Goal: Information Seeking & Learning: Compare options

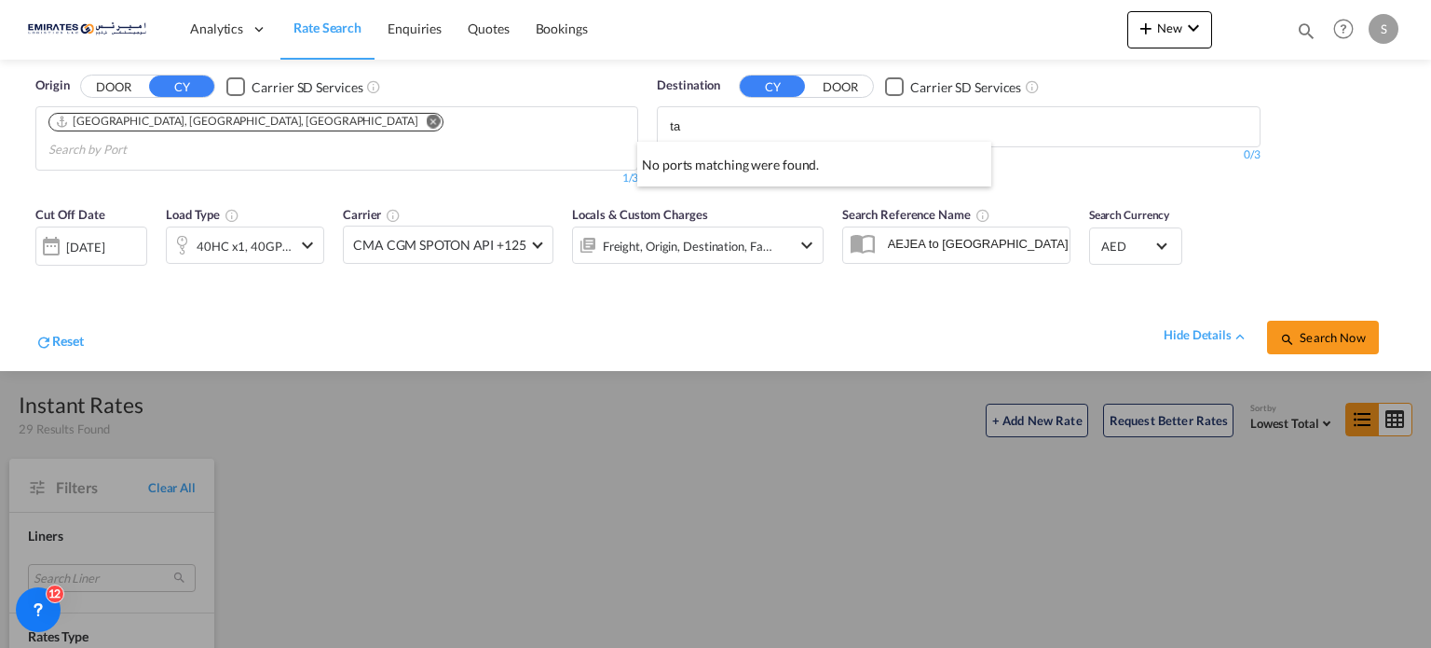
scroll to position [1491, 0]
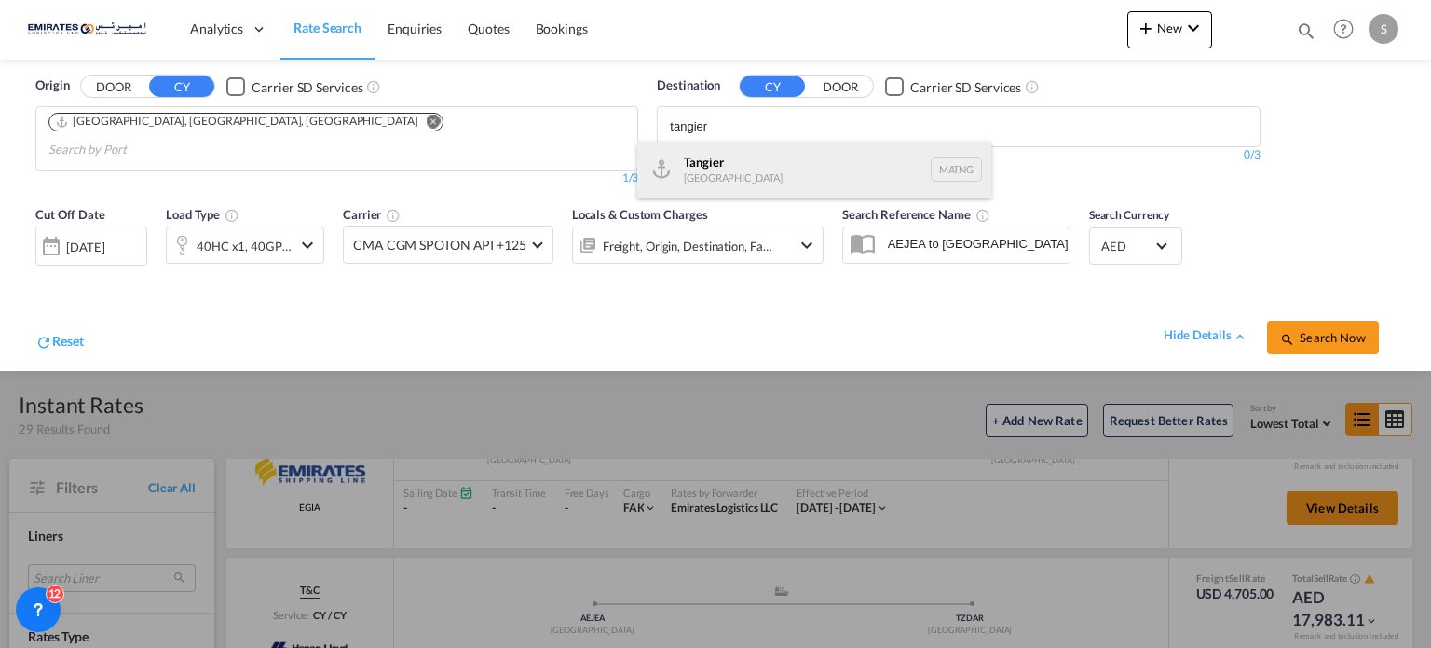
type input "tangier"
click at [720, 185] on div "Tangier [GEOGRAPHIC_DATA] [GEOGRAPHIC_DATA]" at bounding box center [814, 170] width 354 height 56
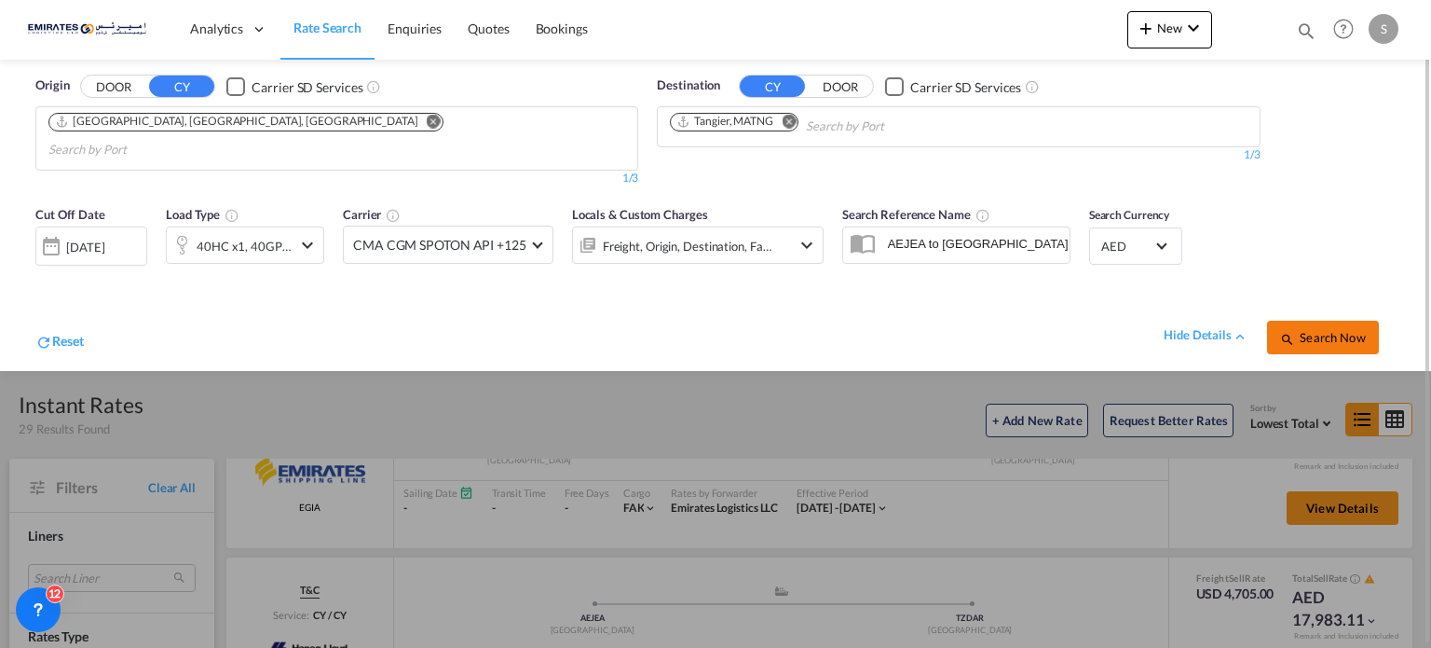
click at [1302, 330] on span "Search Now" at bounding box center [1322, 337] width 85 height 15
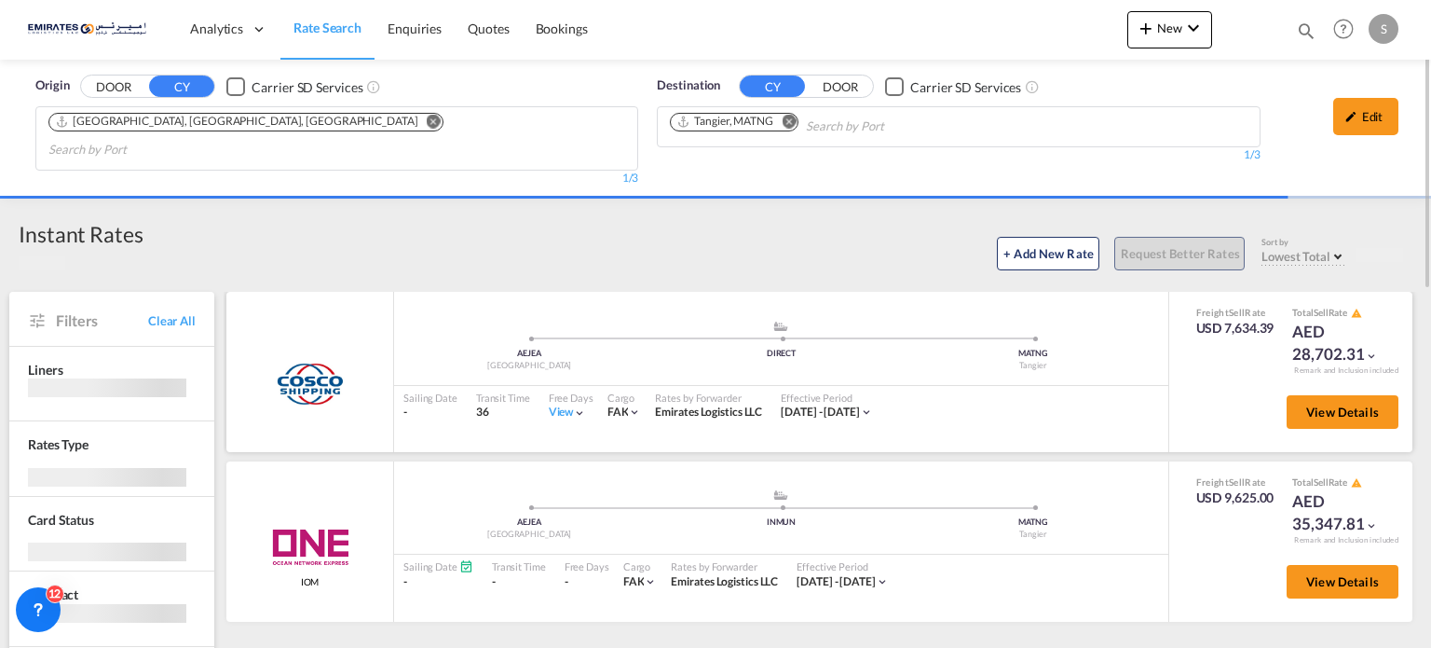
click at [573, 406] on md-icon "icon-chevron-down" at bounding box center [579, 412] width 13 height 13
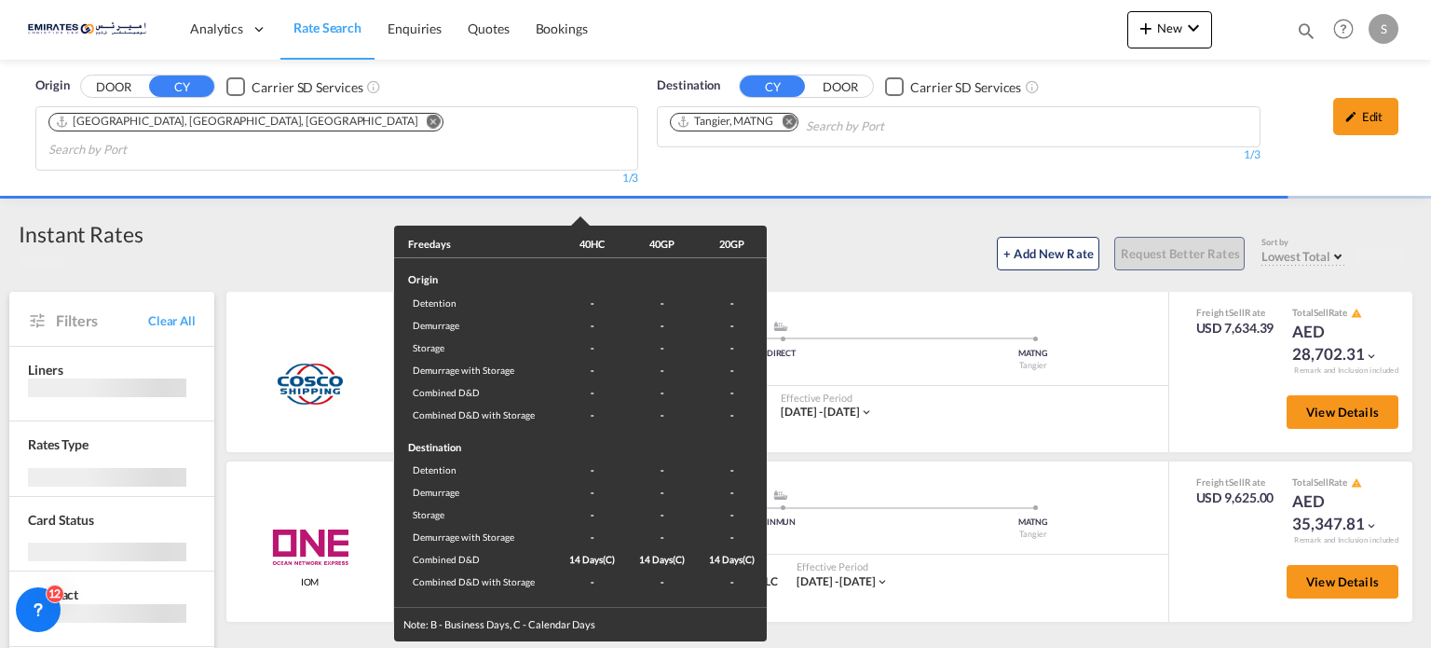
click at [1001, 412] on div "Freedays 40HC 40GP 20GP Origin Detention - - - Demurrage - - - Storage - - - De…" at bounding box center [715, 324] width 1431 height 648
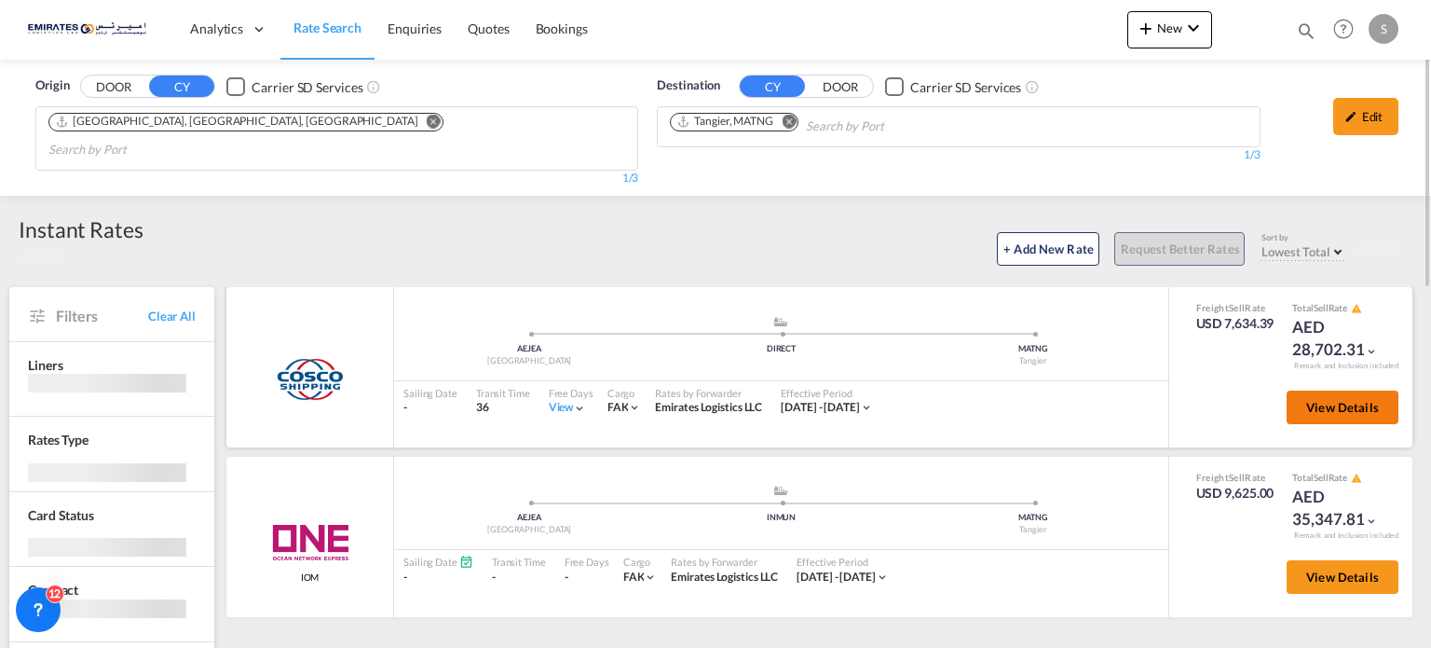
click at [1297, 390] on button "View Details" at bounding box center [1343, 407] width 112 height 34
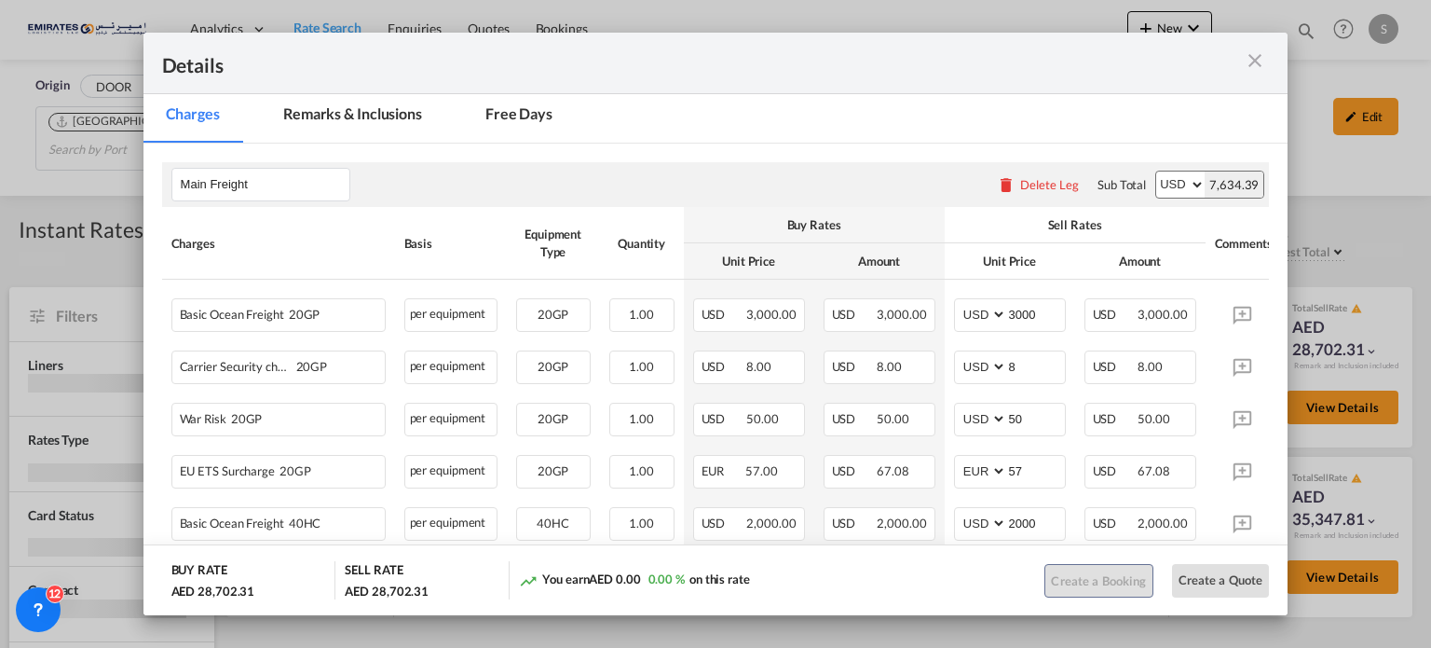
scroll to position [373, 0]
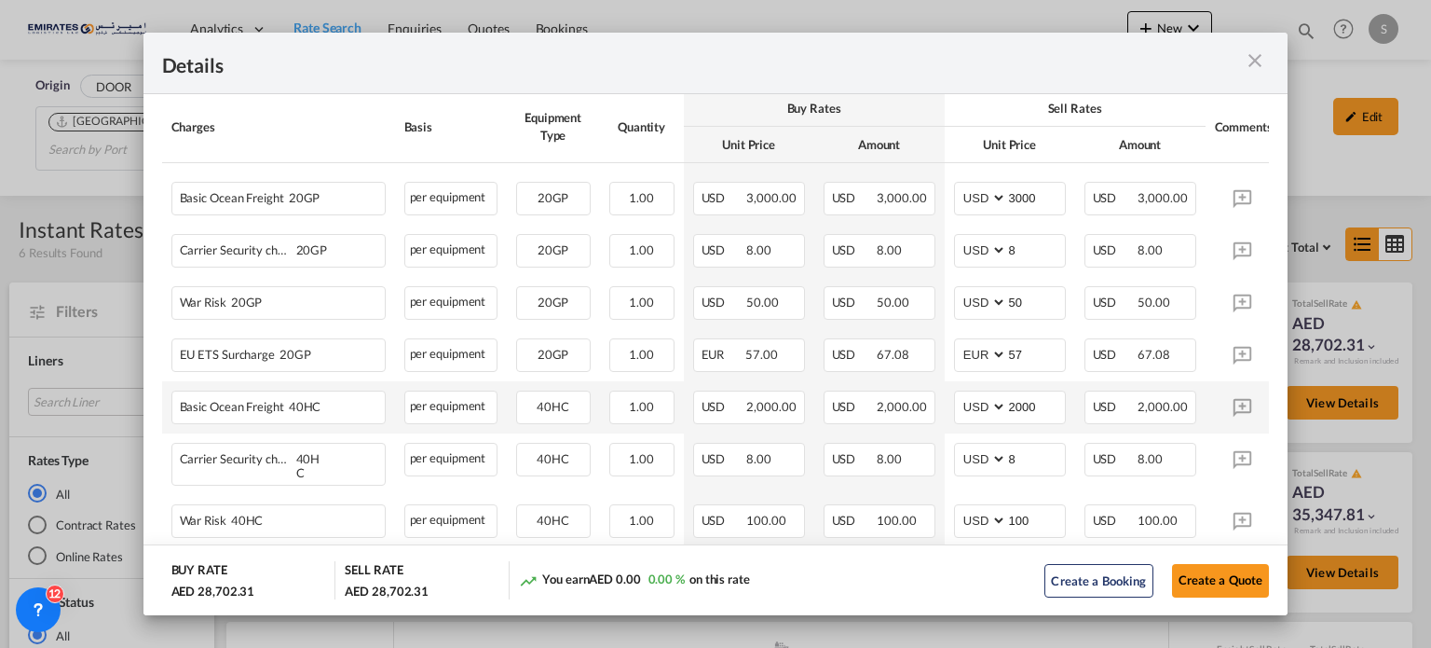
click at [783, 388] on td "USD 2,000.00" at bounding box center [749, 407] width 130 height 52
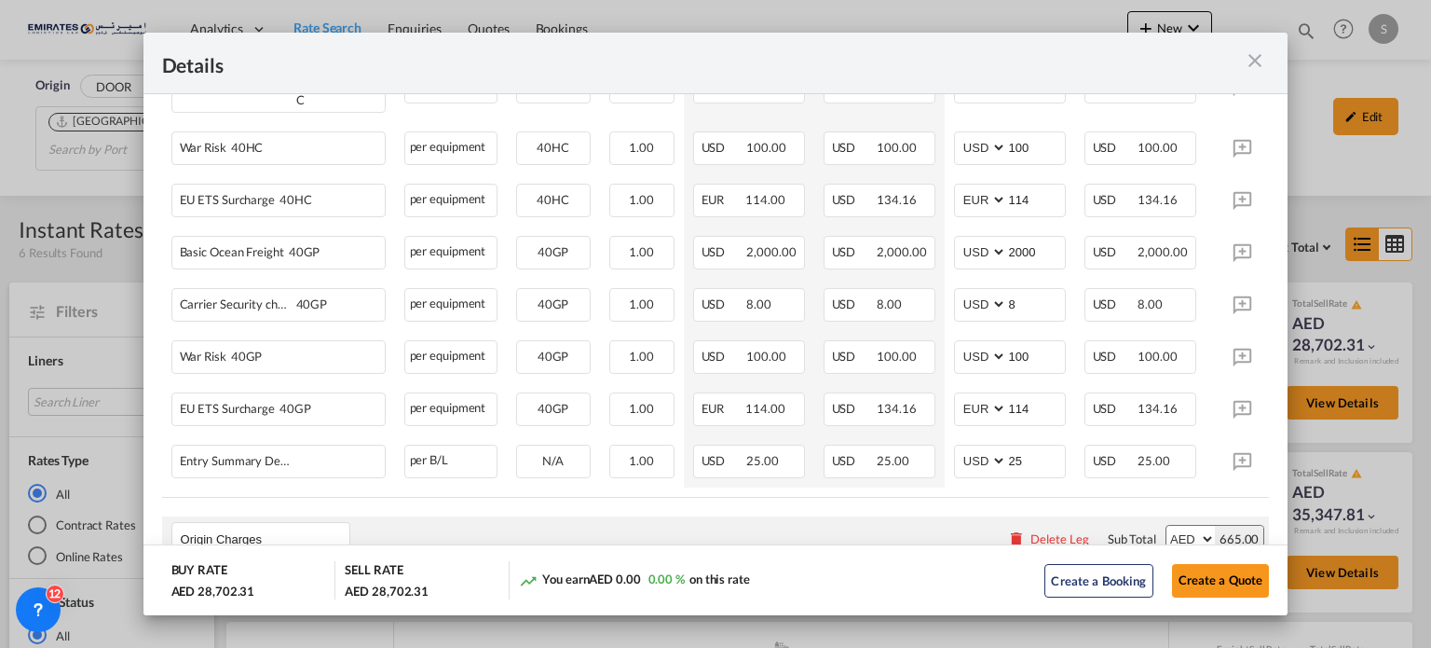
scroll to position [1025, 0]
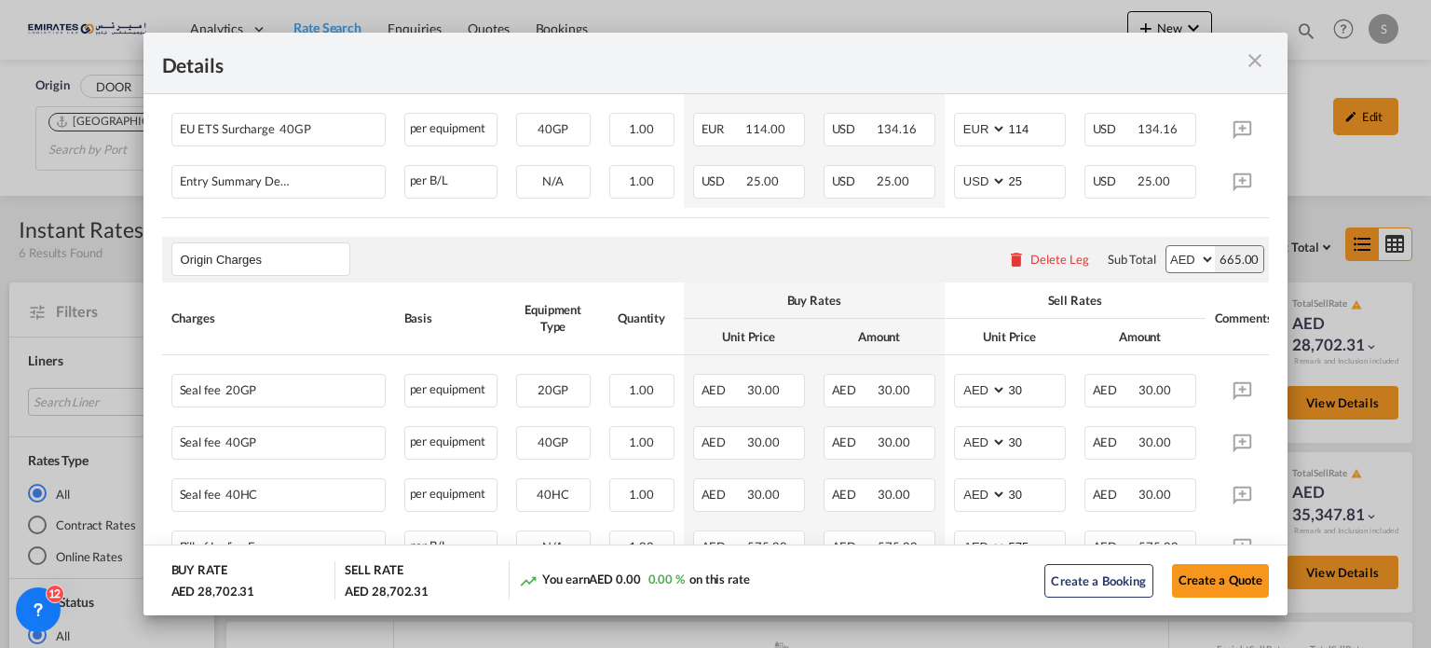
click at [1249, 60] on md-icon "icon-close m-3 fg-AAA8AD cursor" at bounding box center [1255, 60] width 22 height 22
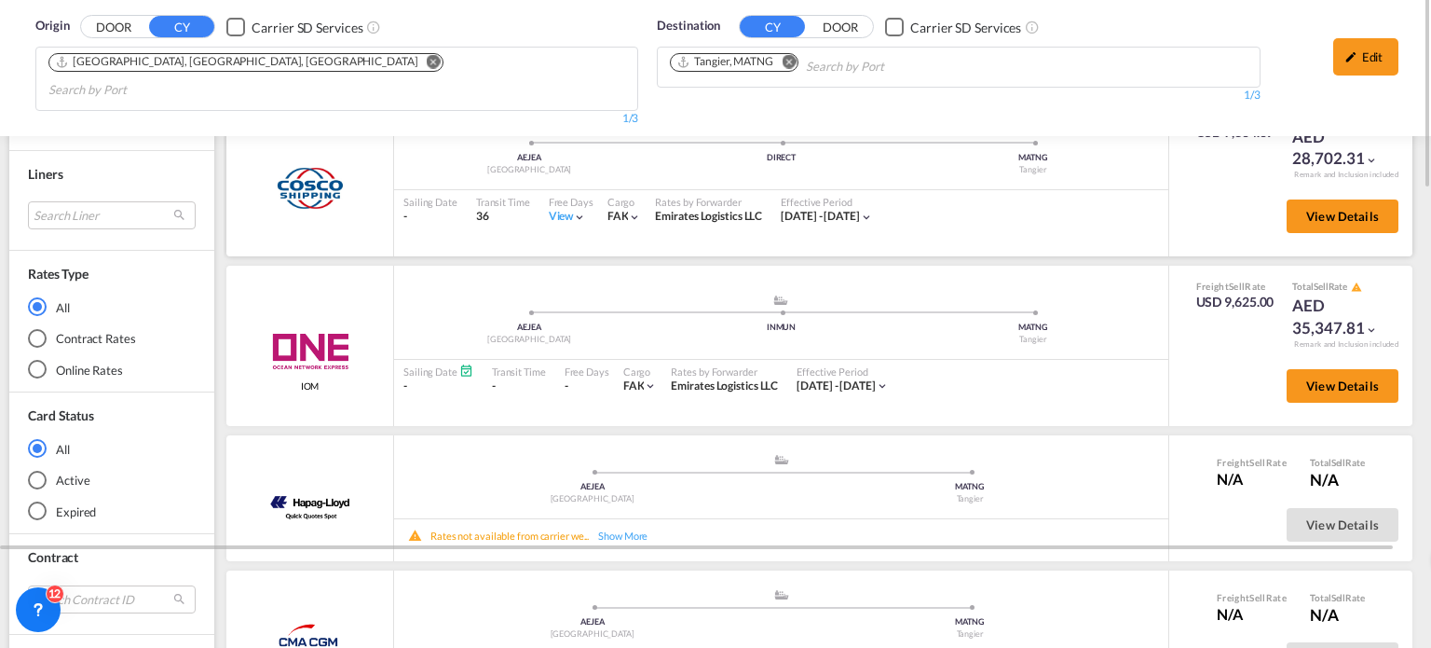
scroll to position [0, 0]
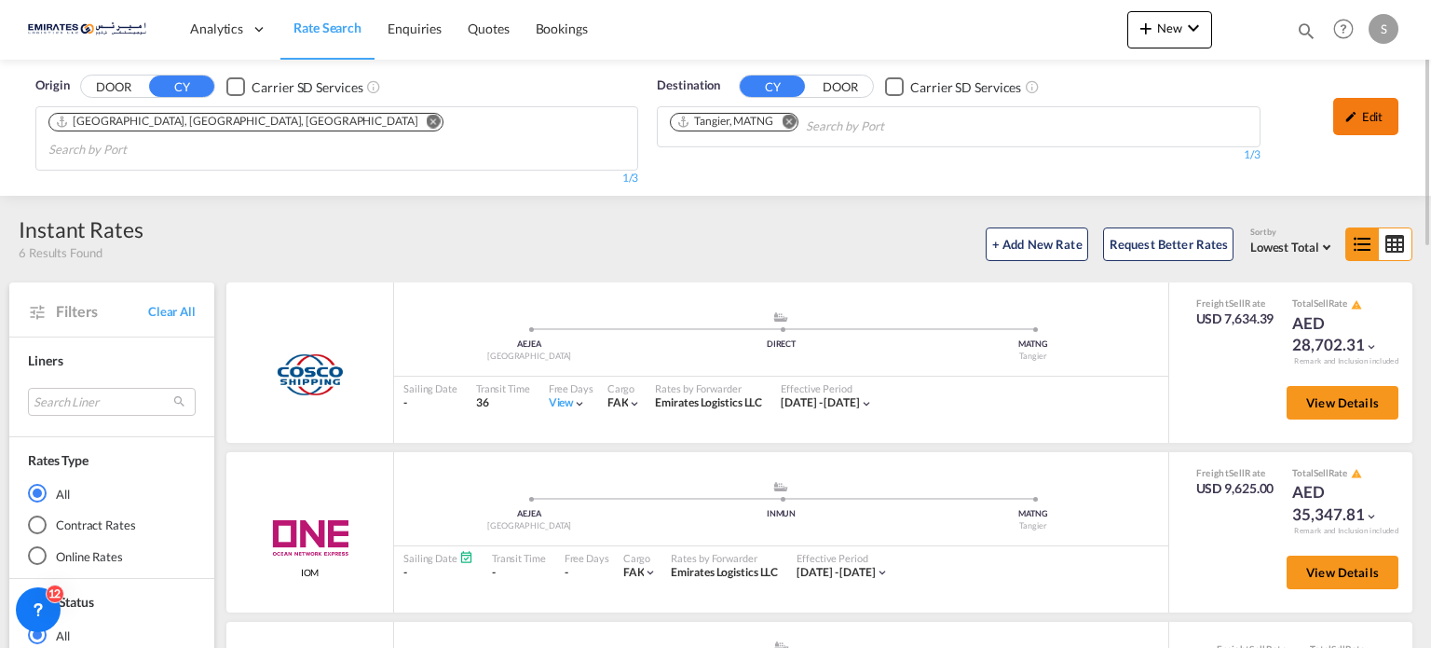
click at [1371, 107] on div "Edit" at bounding box center [1365, 116] width 65 height 37
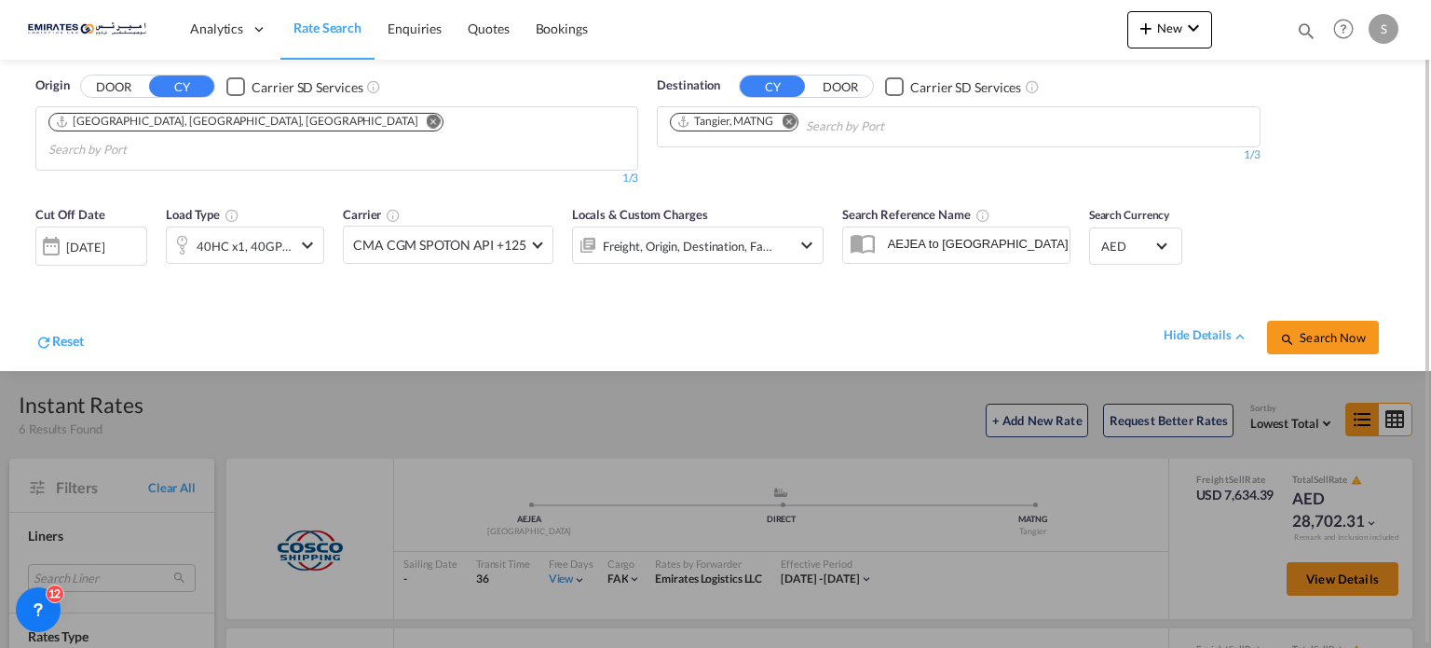
click at [787, 123] on md-icon "Remove" at bounding box center [789, 122] width 14 height 14
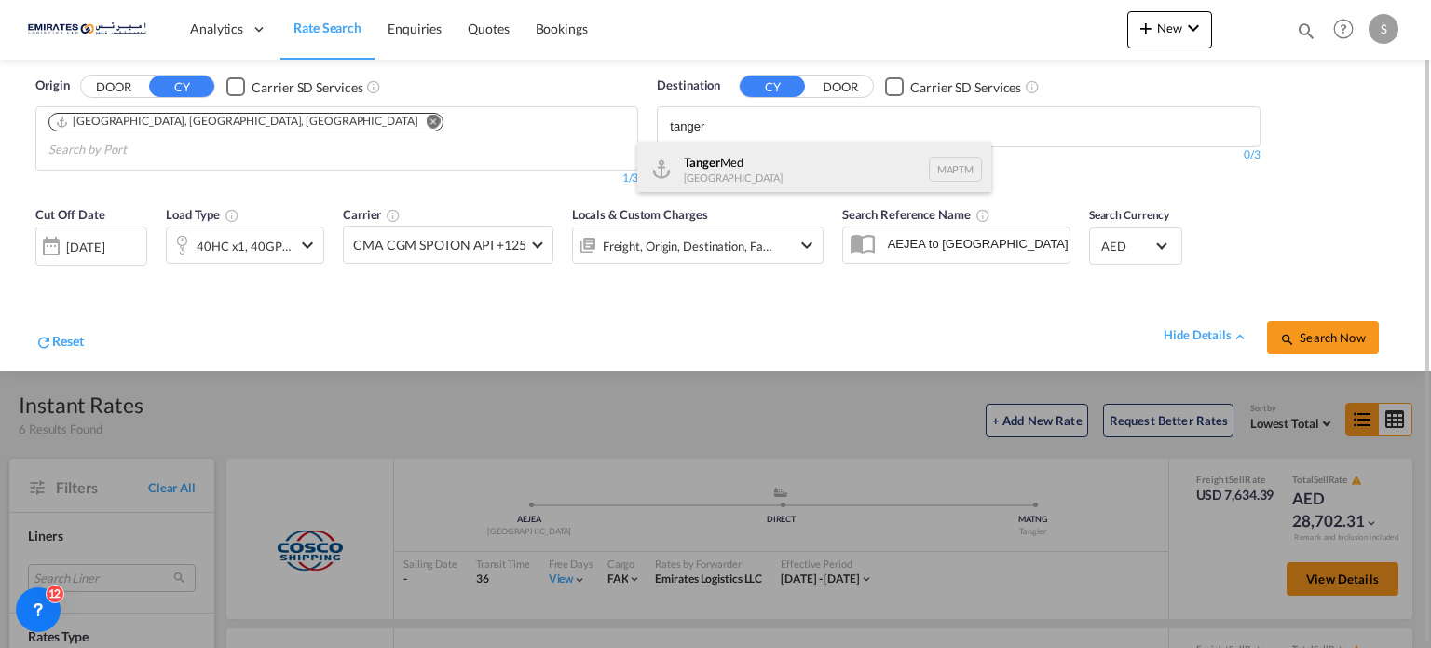
type input "tanger"
click at [718, 171] on div "Tanger Med [GEOGRAPHIC_DATA] MAPTM" at bounding box center [814, 170] width 354 height 56
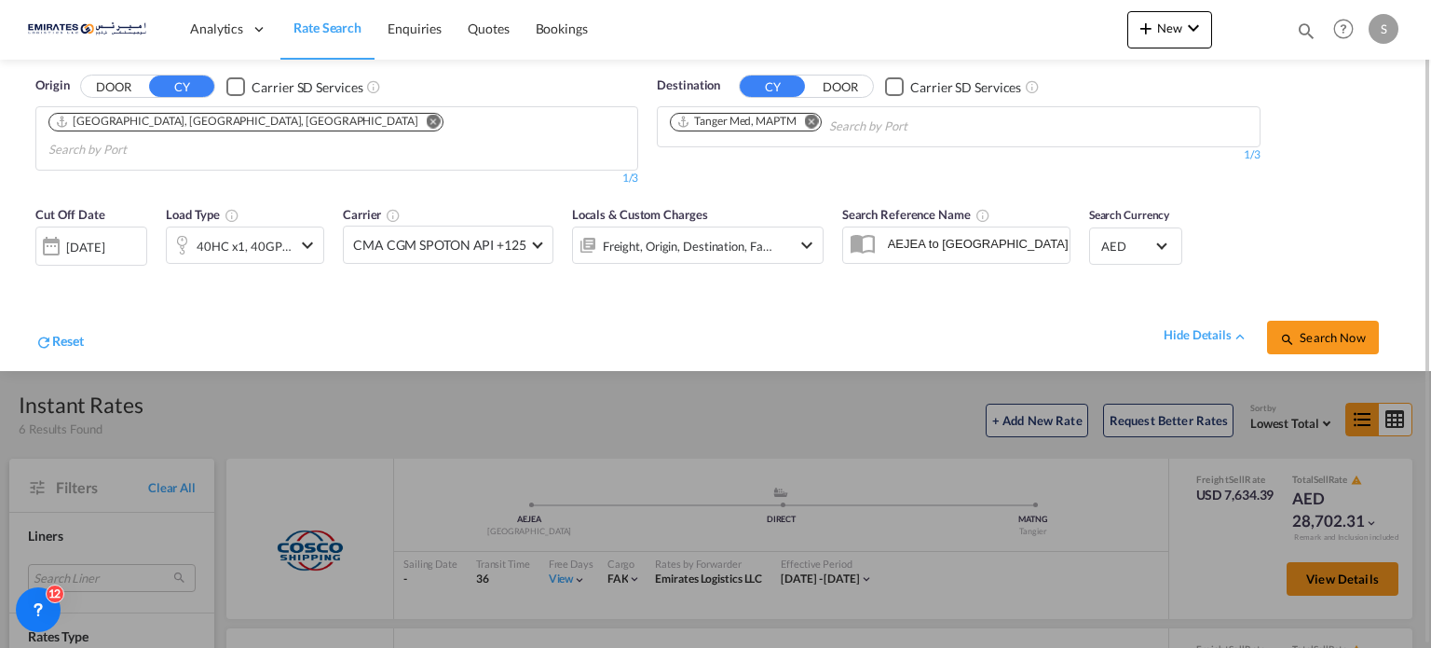
click at [1335, 325] on button "Search Now" at bounding box center [1323, 338] width 112 height 34
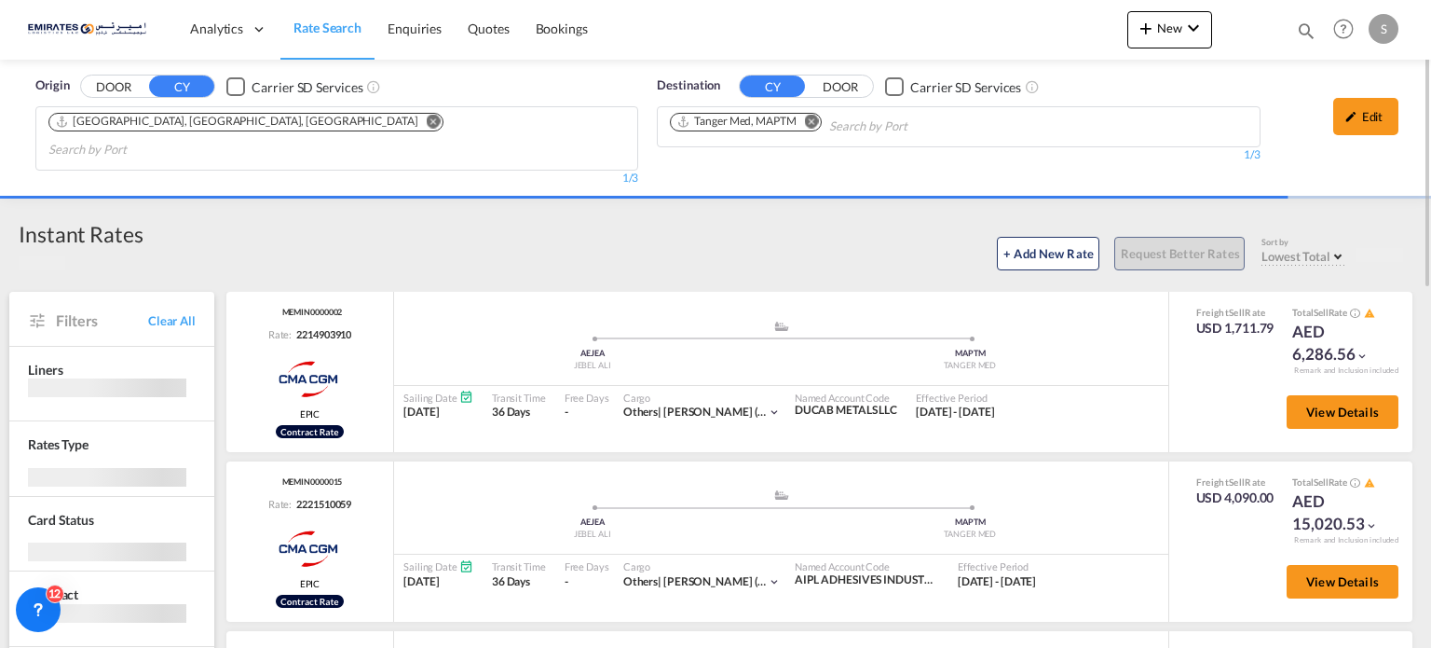
click at [814, 125] on md-icon "Remove" at bounding box center [812, 122] width 14 height 14
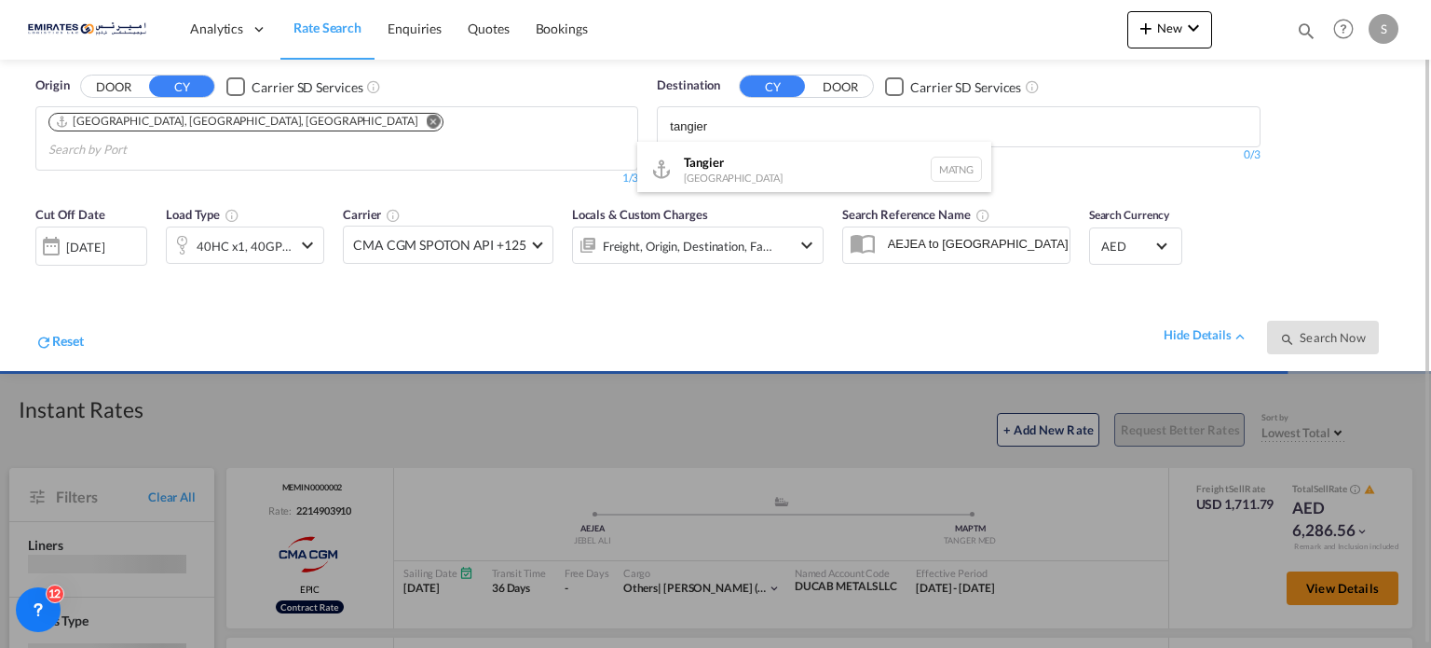
type input "tangier"
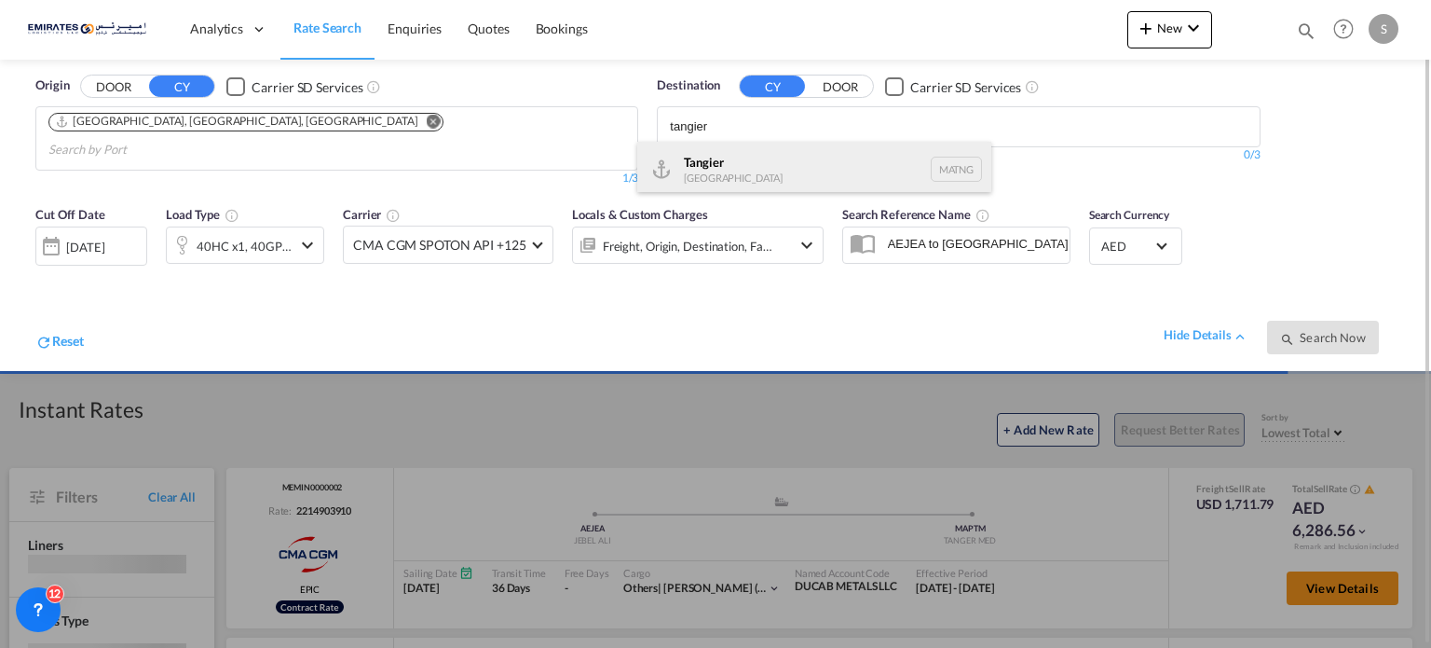
click at [704, 168] on div "Tangier [GEOGRAPHIC_DATA] [GEOGRAPHIC_DATA]" at bounding box center [814, 170] width 354 height 56
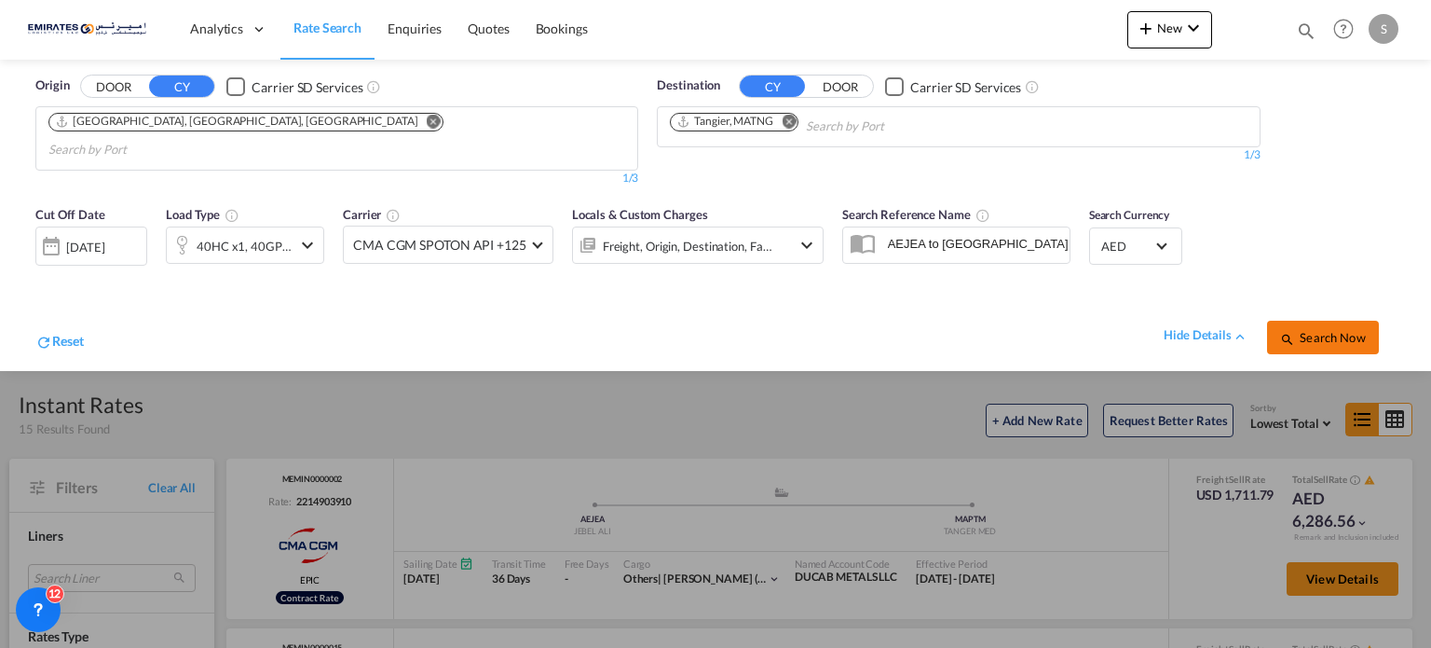
click at [1295, 332] on md-icon "icon-magnify" at bounding box center [1287, 339] width 15 height 15
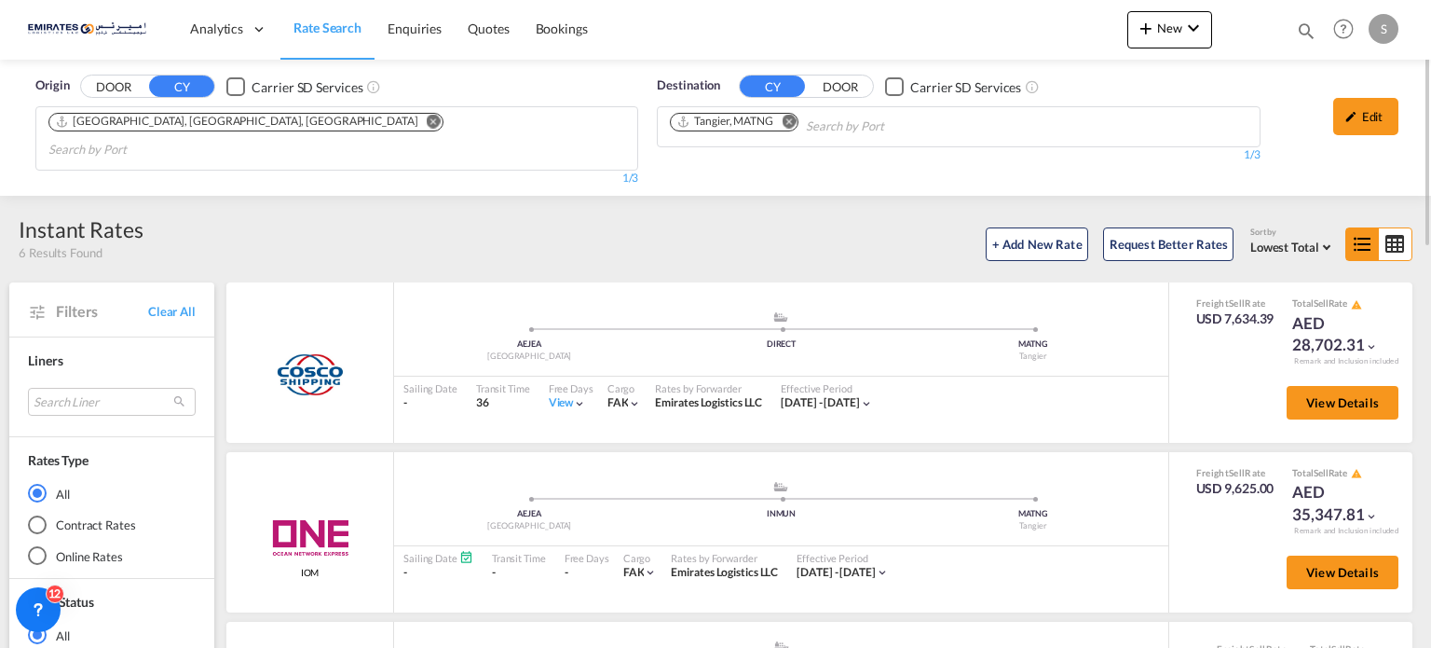
click at [789, 128] on button "Remove" at bounding box center [784, 123] width 28 height 19
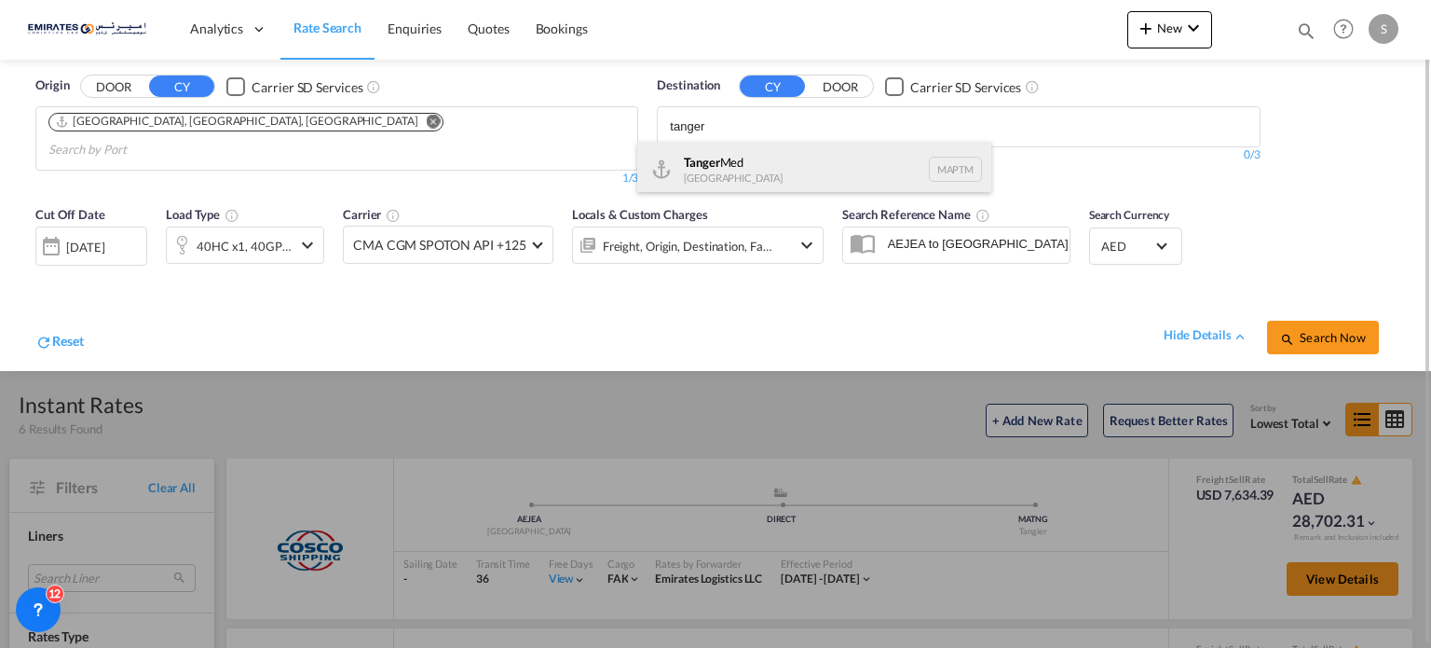
type input "tanger"
click at [729, 175] on div "Tanger Med [GEOGRAPHIC_DATA] MAPTM" at bounding box center [814, 170] width 354 height 56
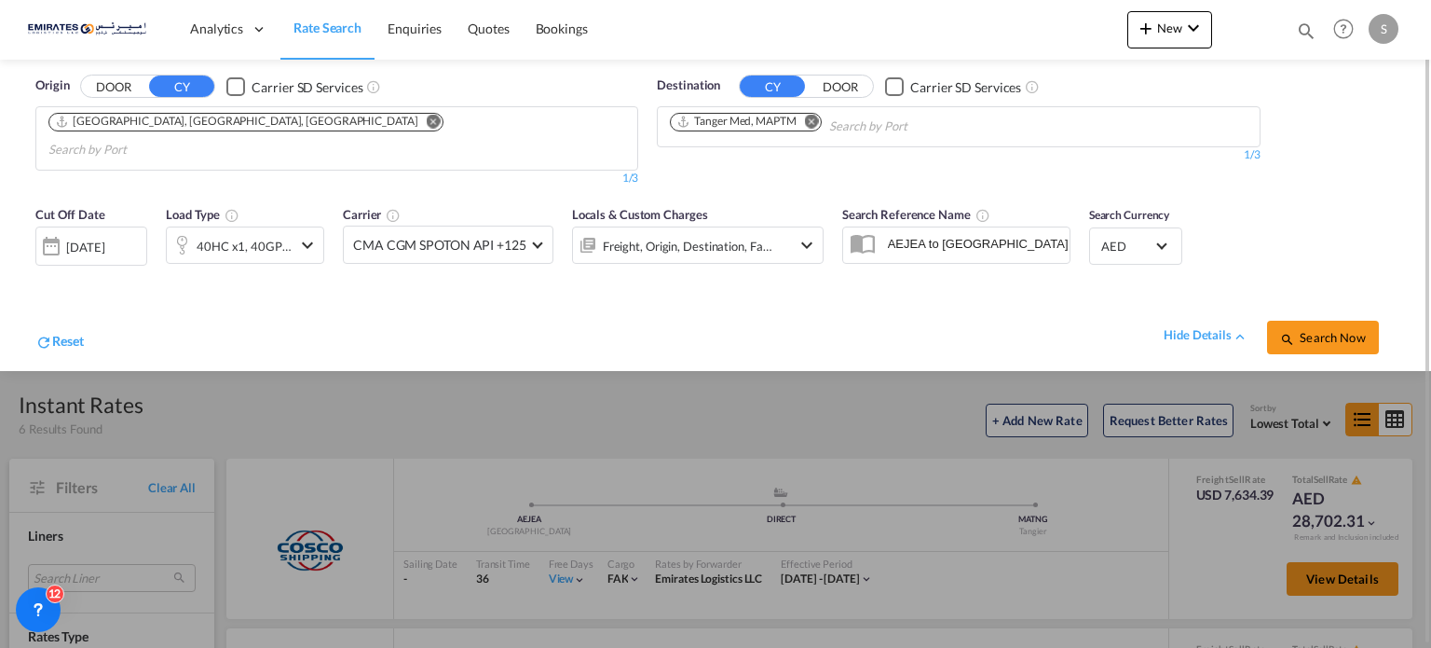
click at [1297, 330] on span "Search Now" at bounding box center [1322, 337] width 85 height 15
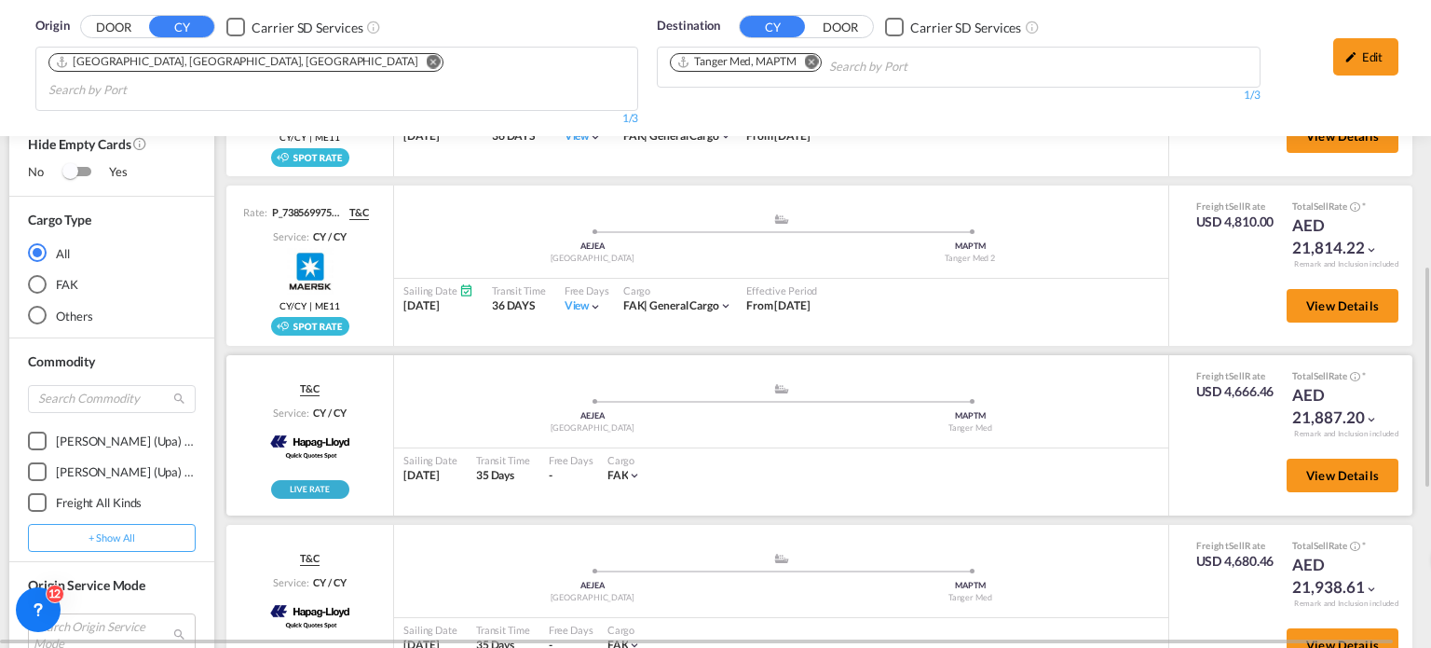
scroll to position [496, 0]
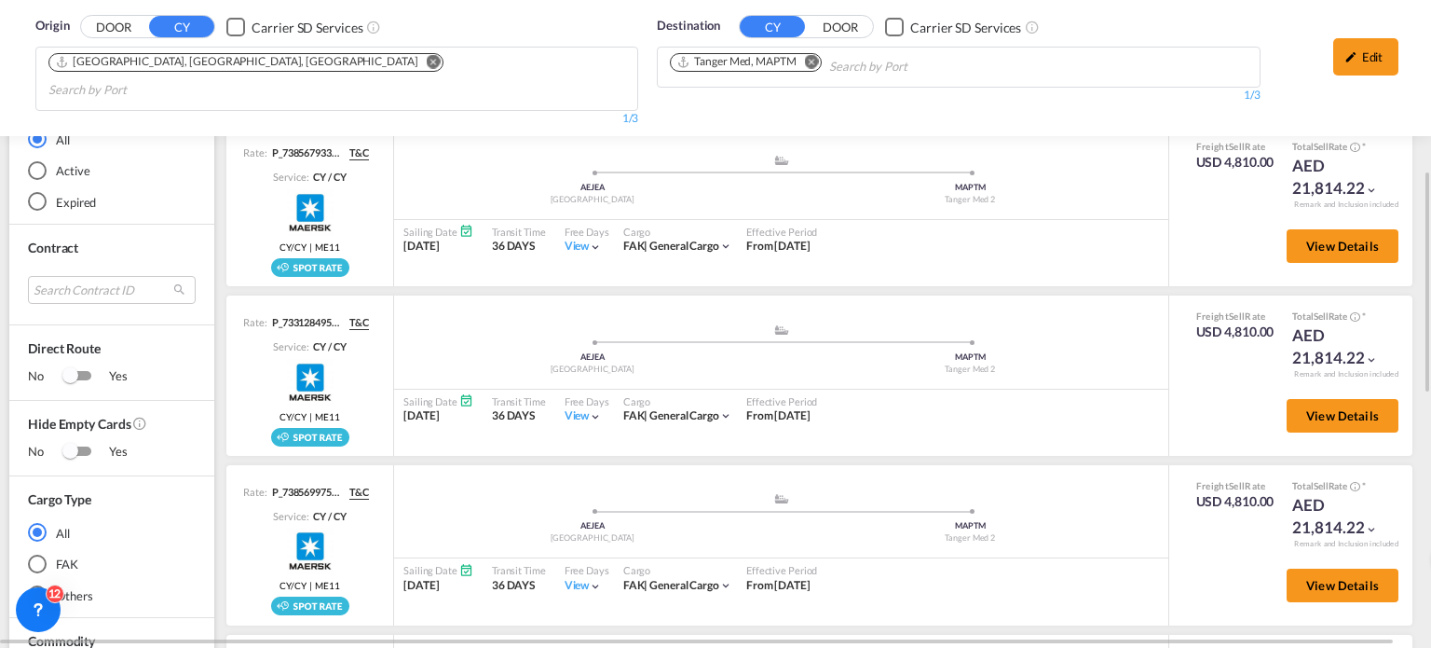
click at [815, 70] on button "Remove" at bounding box center [807, 63] width 28 height 19
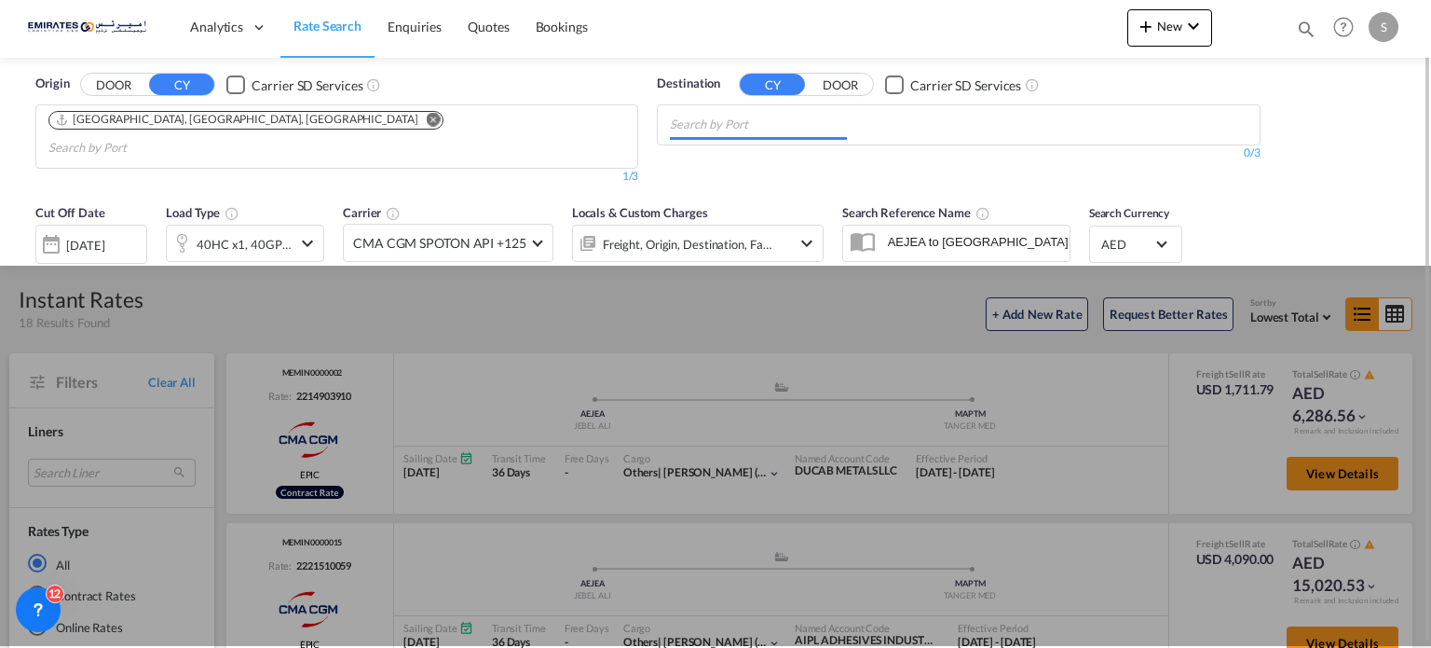
scroll to position [0, 0]
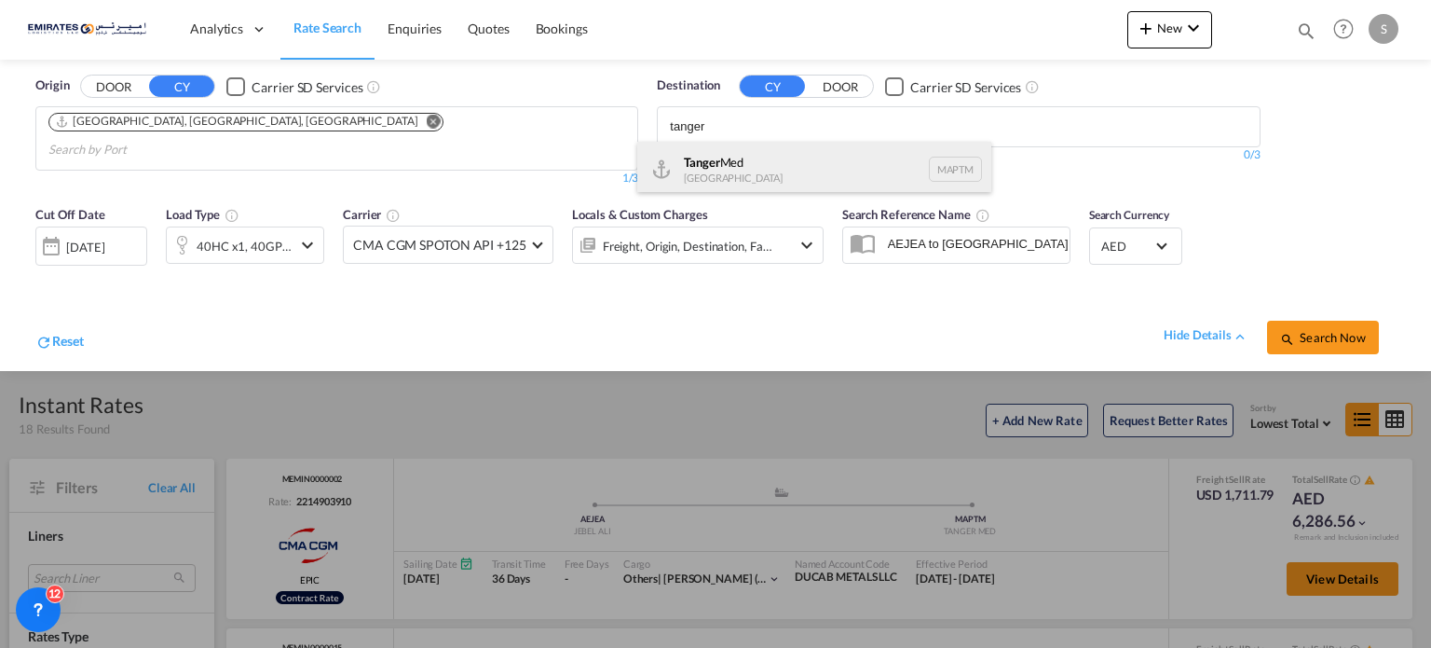
type input "tanger"
click at [678, 174] on div "Tanger Med [GEOGRAPHIC_DATA] MAPTM" at bounding box center [814, 170] width 354 height 56
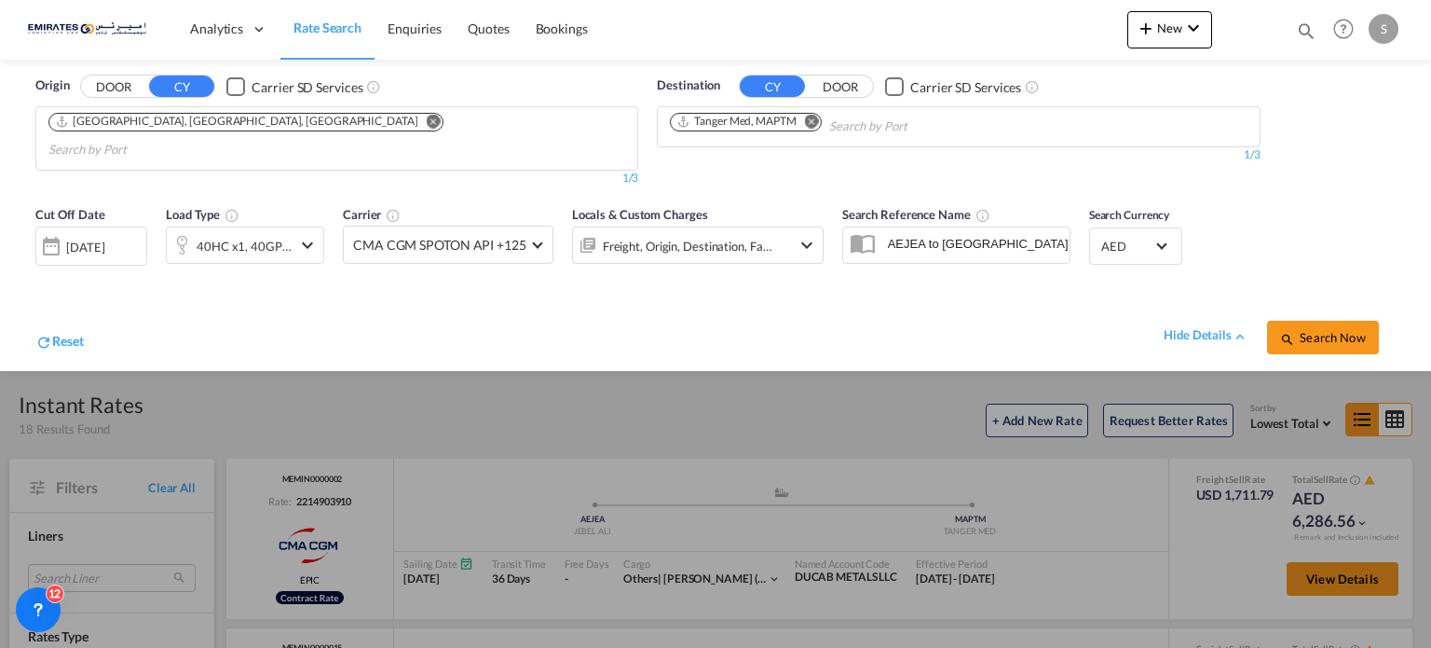
click at [1301, 330] on span "Search Now" at bounding box center [1322, 337] width 85 height 15
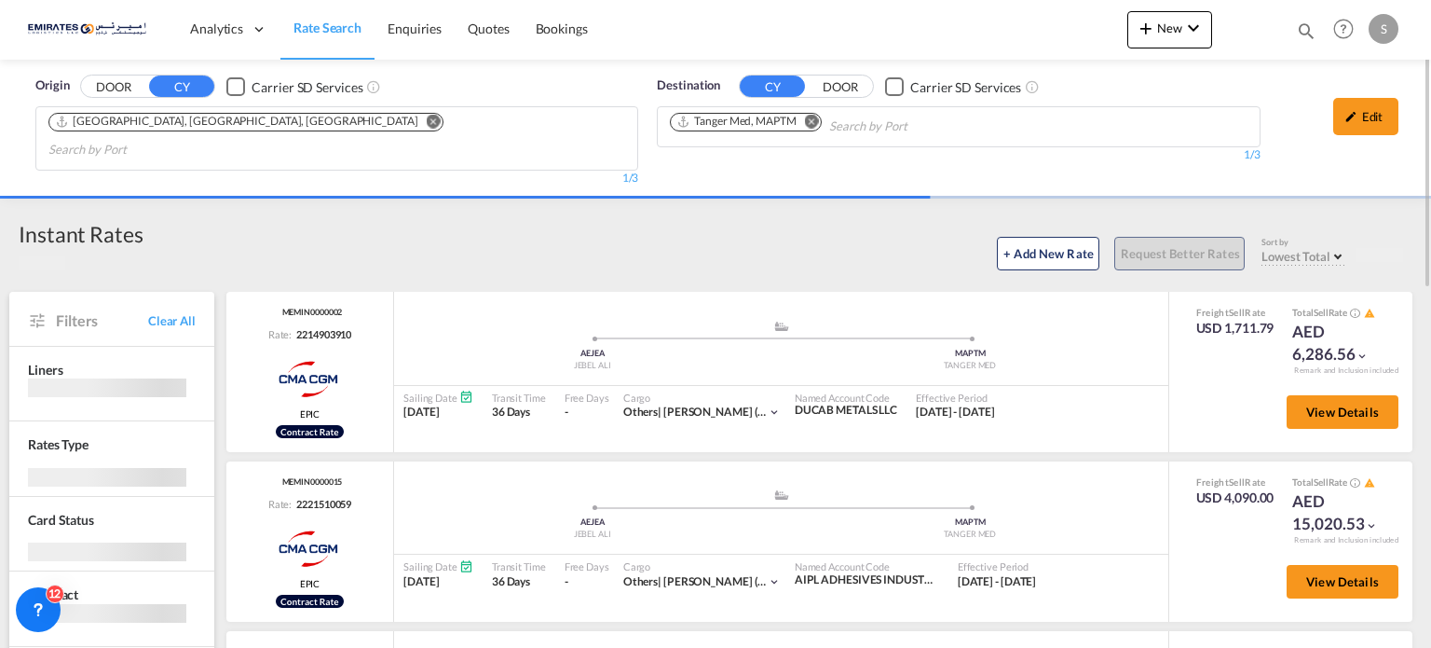
click at [810, 118] on md-icon "Remove" at bounding box center [812, 122] width 14 height 14
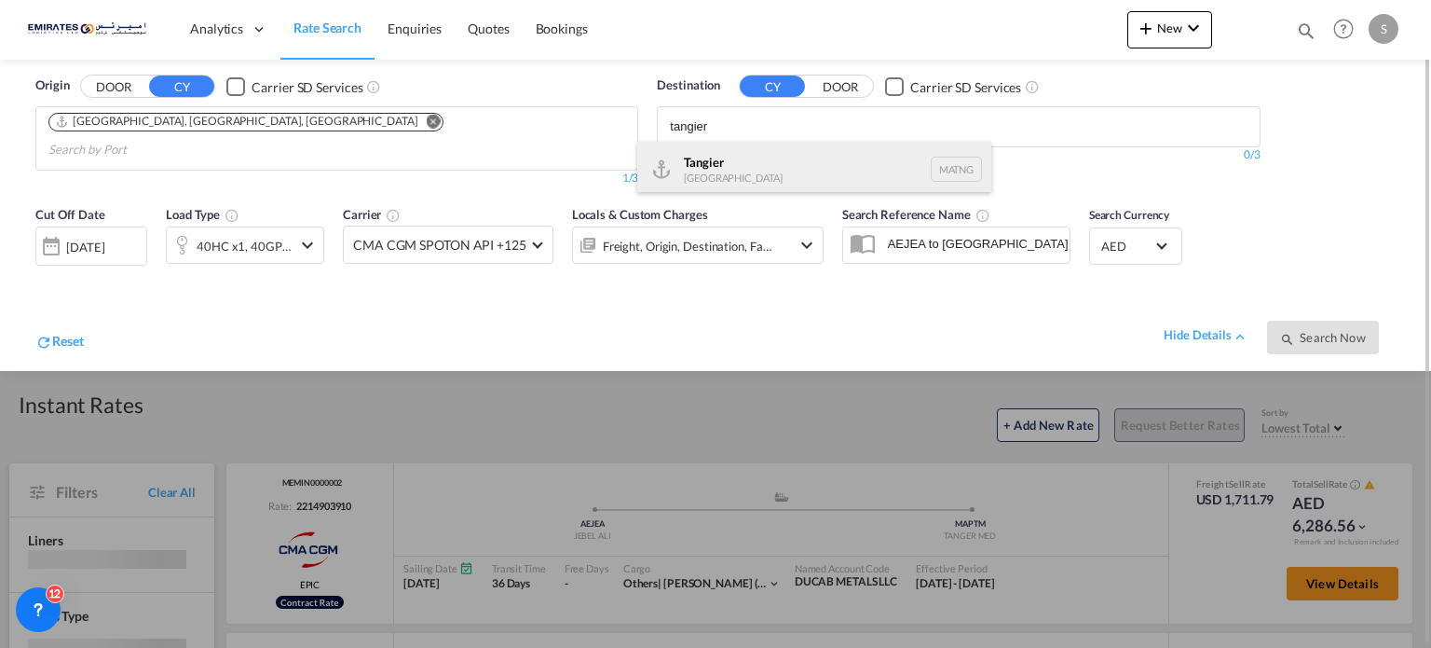
type input "tangier"
click at [707, 175] on div "Tangier [GEOGRAPHIC_DATA] [GEOGRAPHIC_DATA]" at bounding box center [814, 170] width 354 height 56
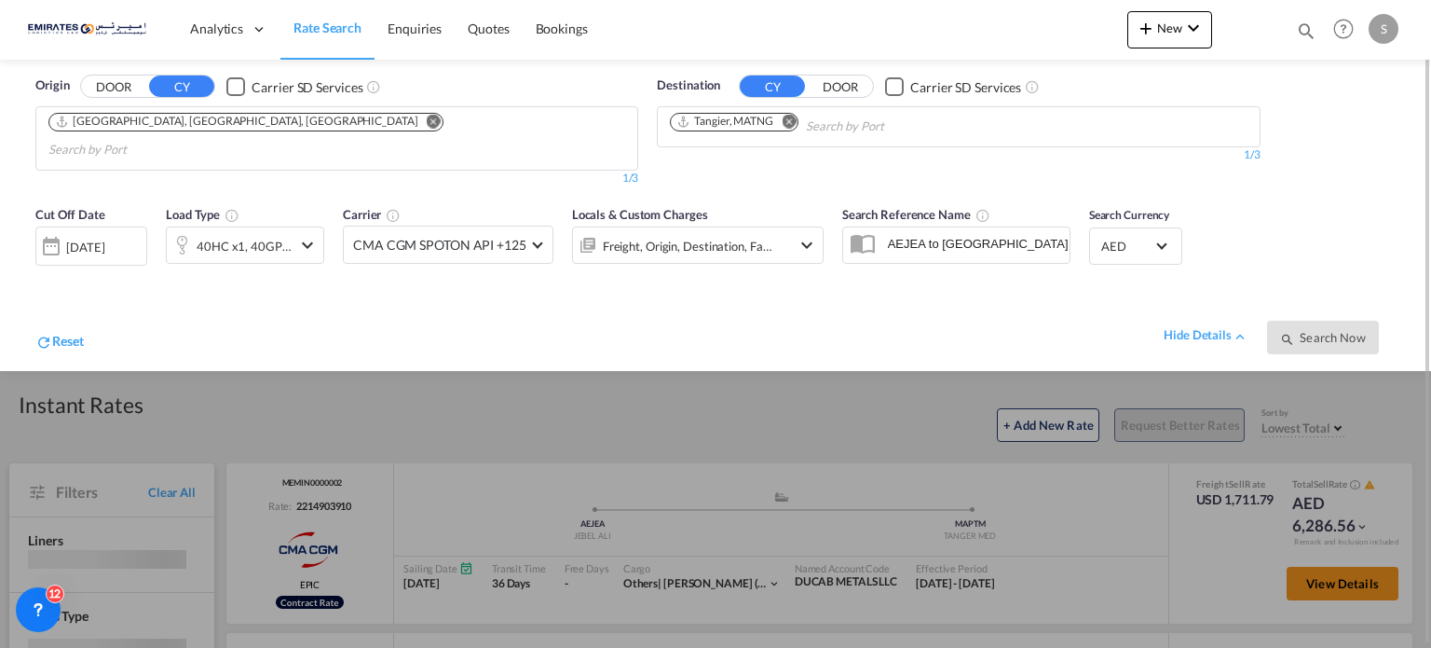
click at [399, 292] on div "Reset hide details Search Now" at bounding box center [715, 328] width 1379 height 72
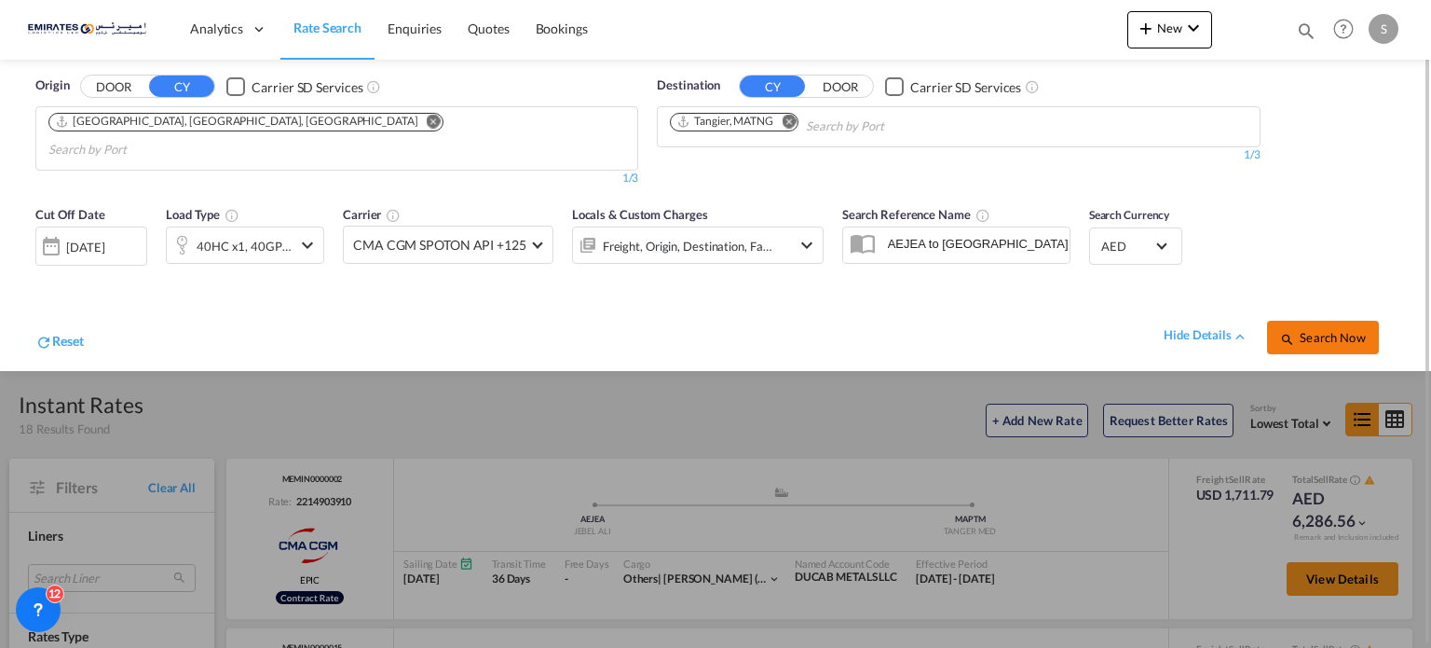
click at [1319, 321] on button "Search Now" at bounding box center [1323, 338] width 112 height 34
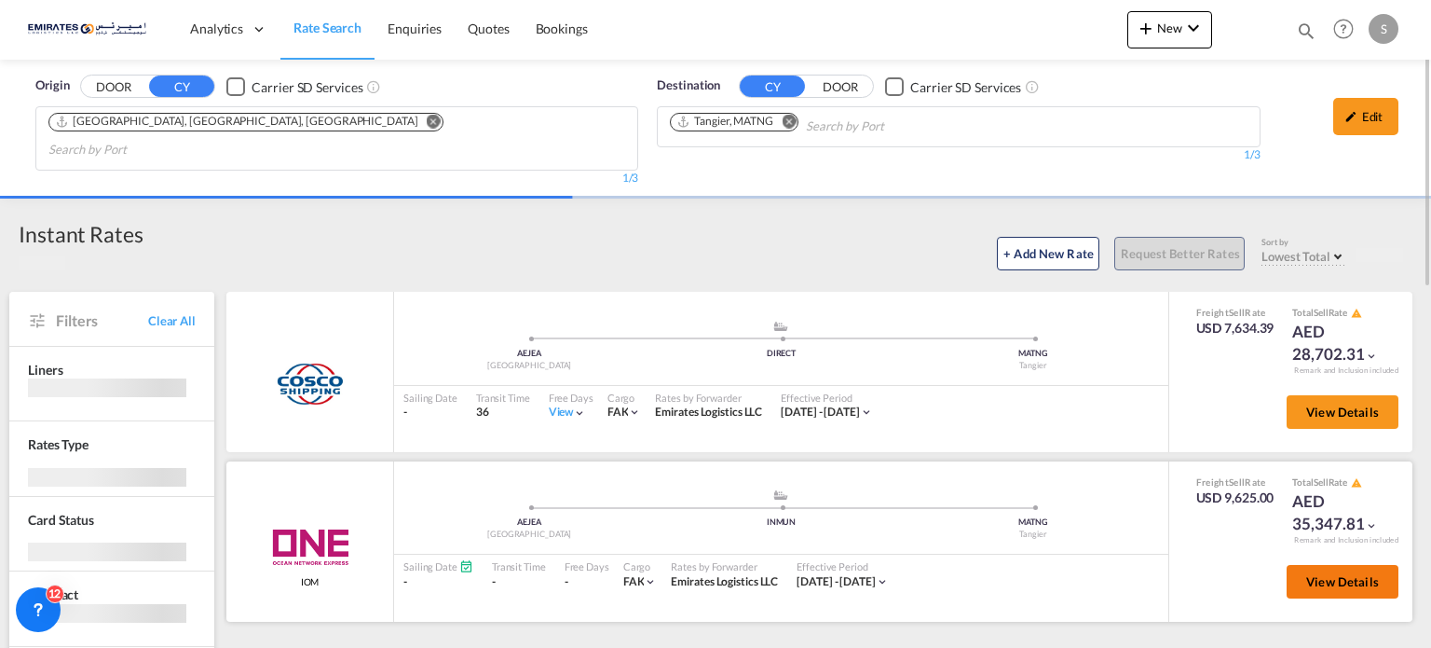
click at [1323, 574] on span "View Details" at bounding box center [1342, 581] width 73 height 15
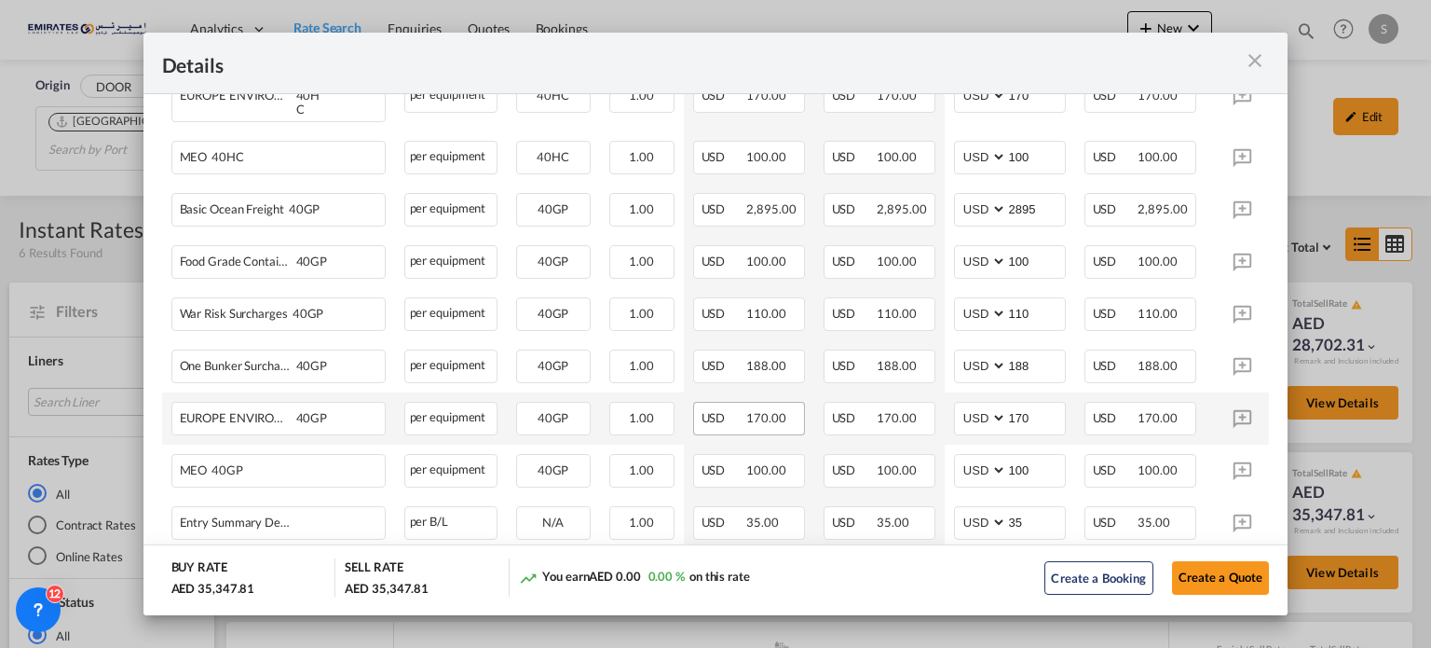
scroll to position [1096, 0]
